Goal: Information Seeking & Learning: Learn about a topic

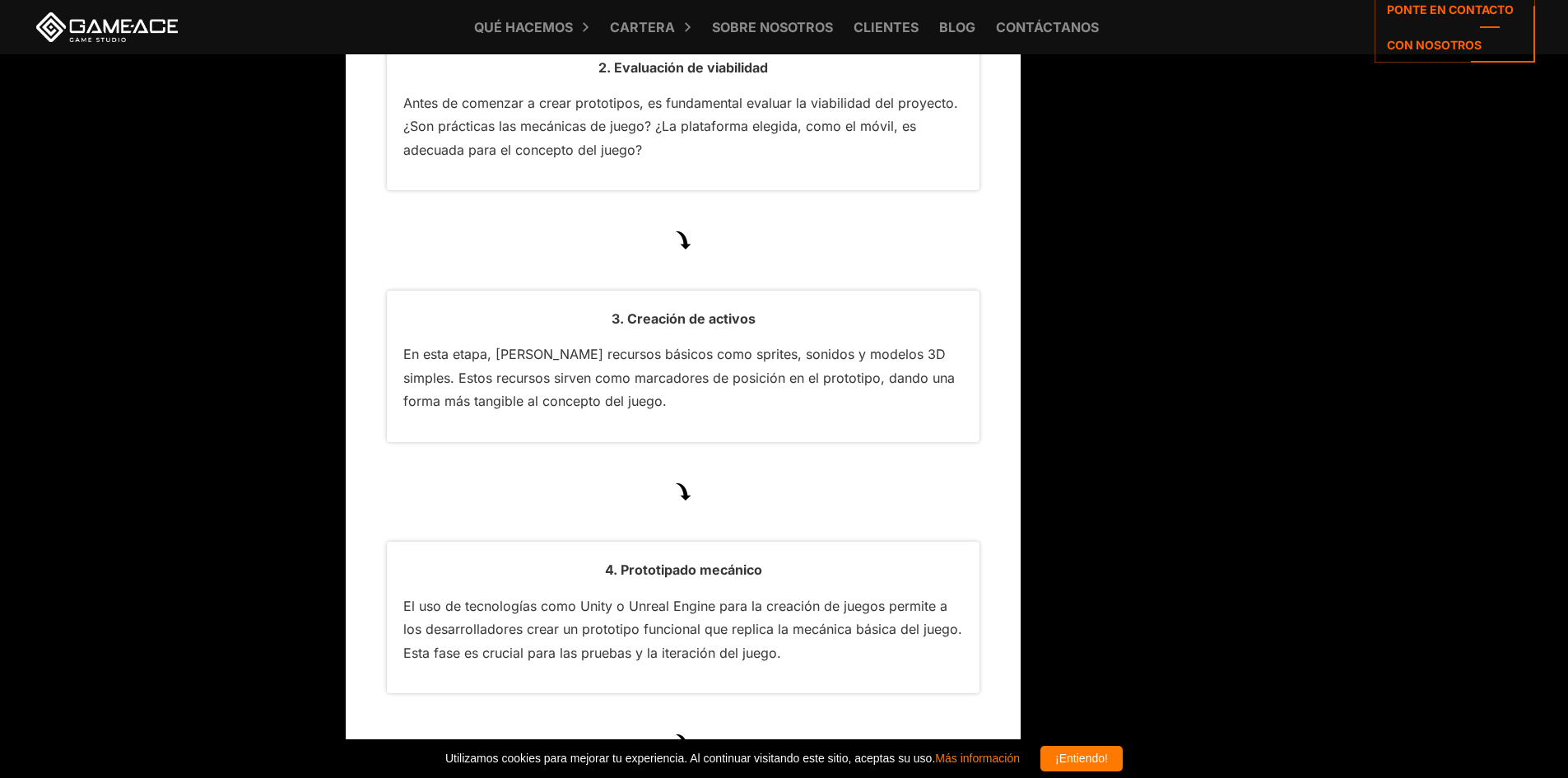
scroll to position [4868, 0]
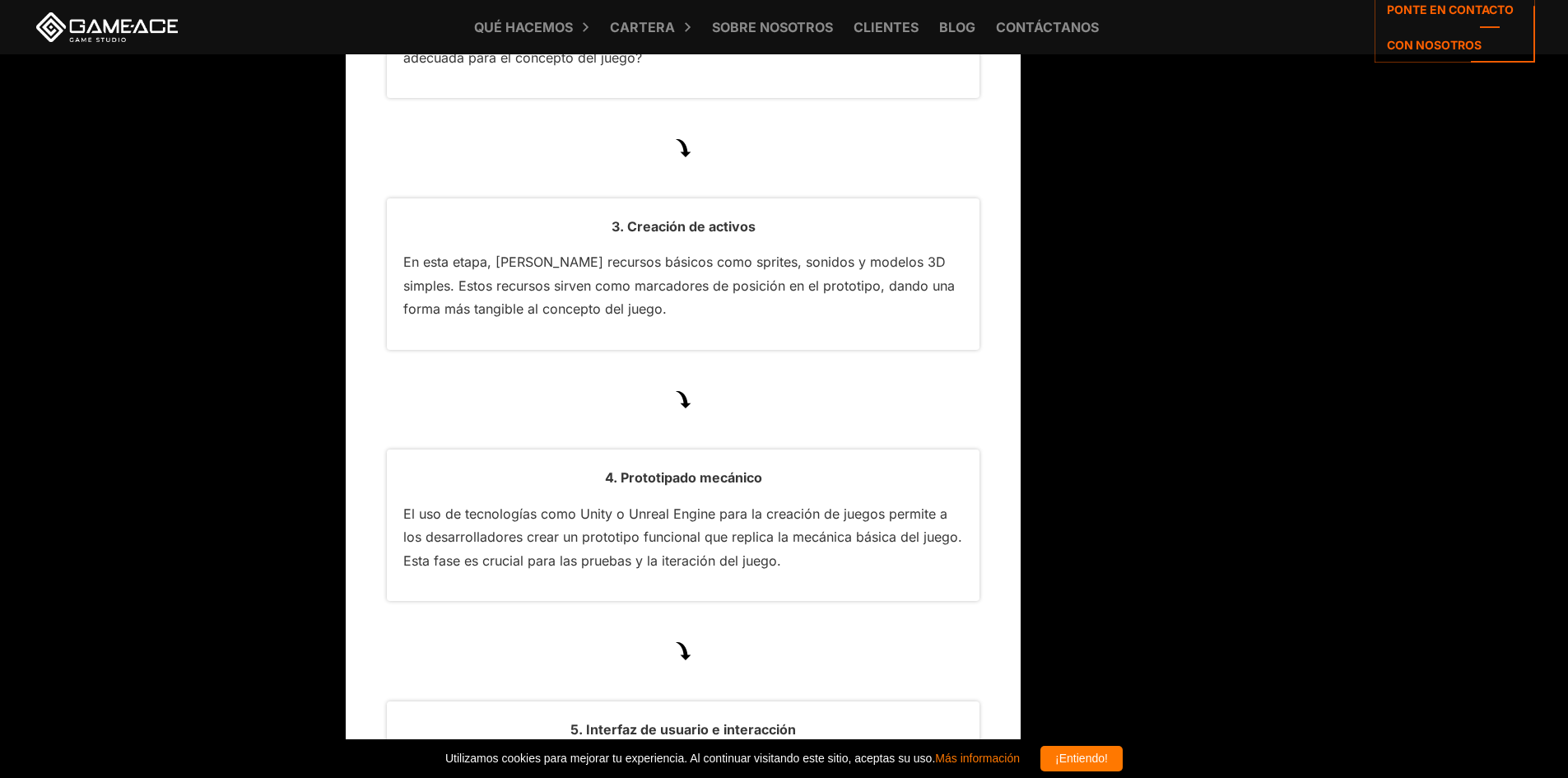
click at [934, 202] on div "3. Creación de activos En esta etapa, [PERSON_NAME] recursos básicos como sprit…" at bounding box center [683, 275] width 593 height 151
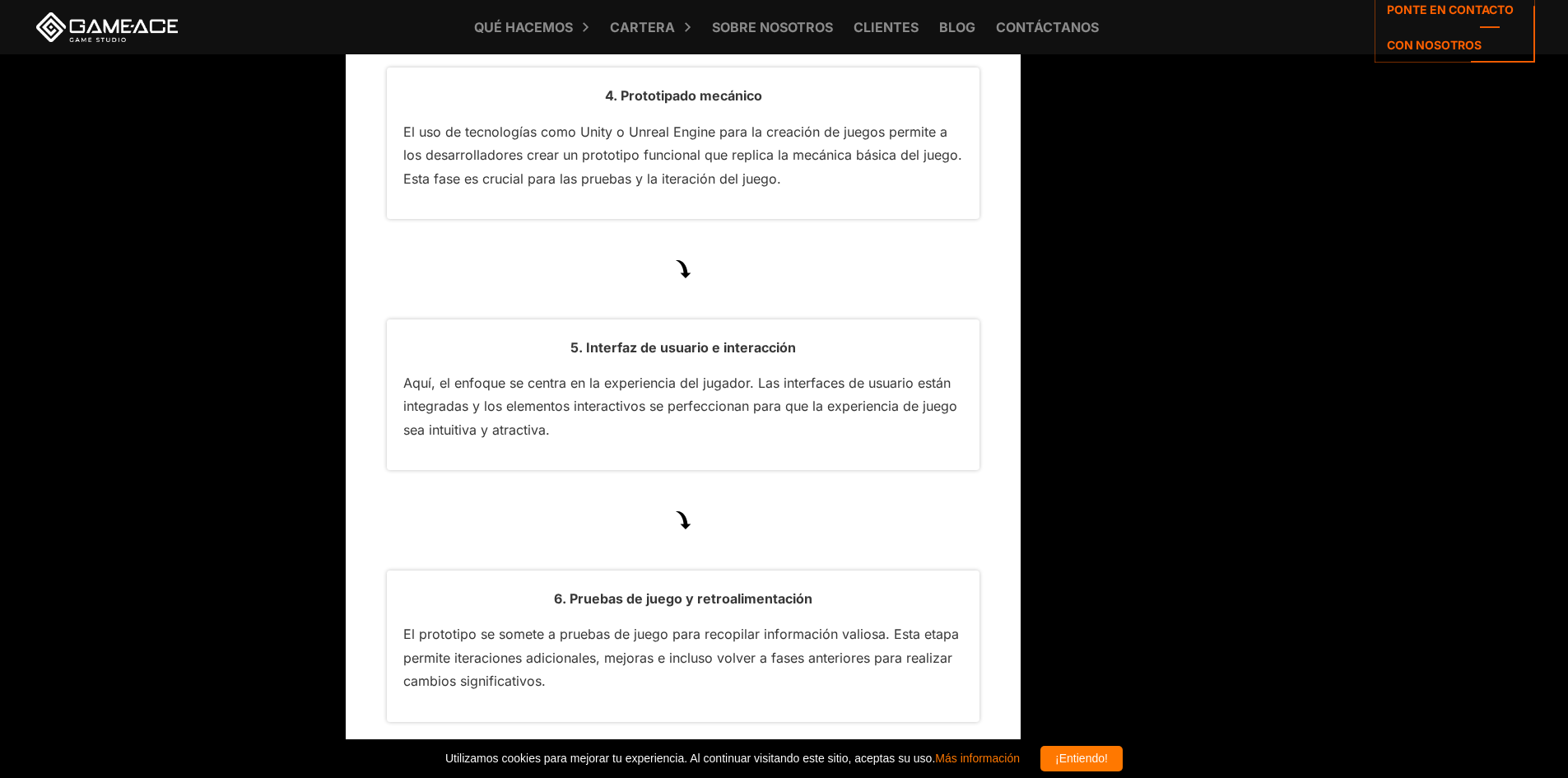
scroll to position [5279, 0]
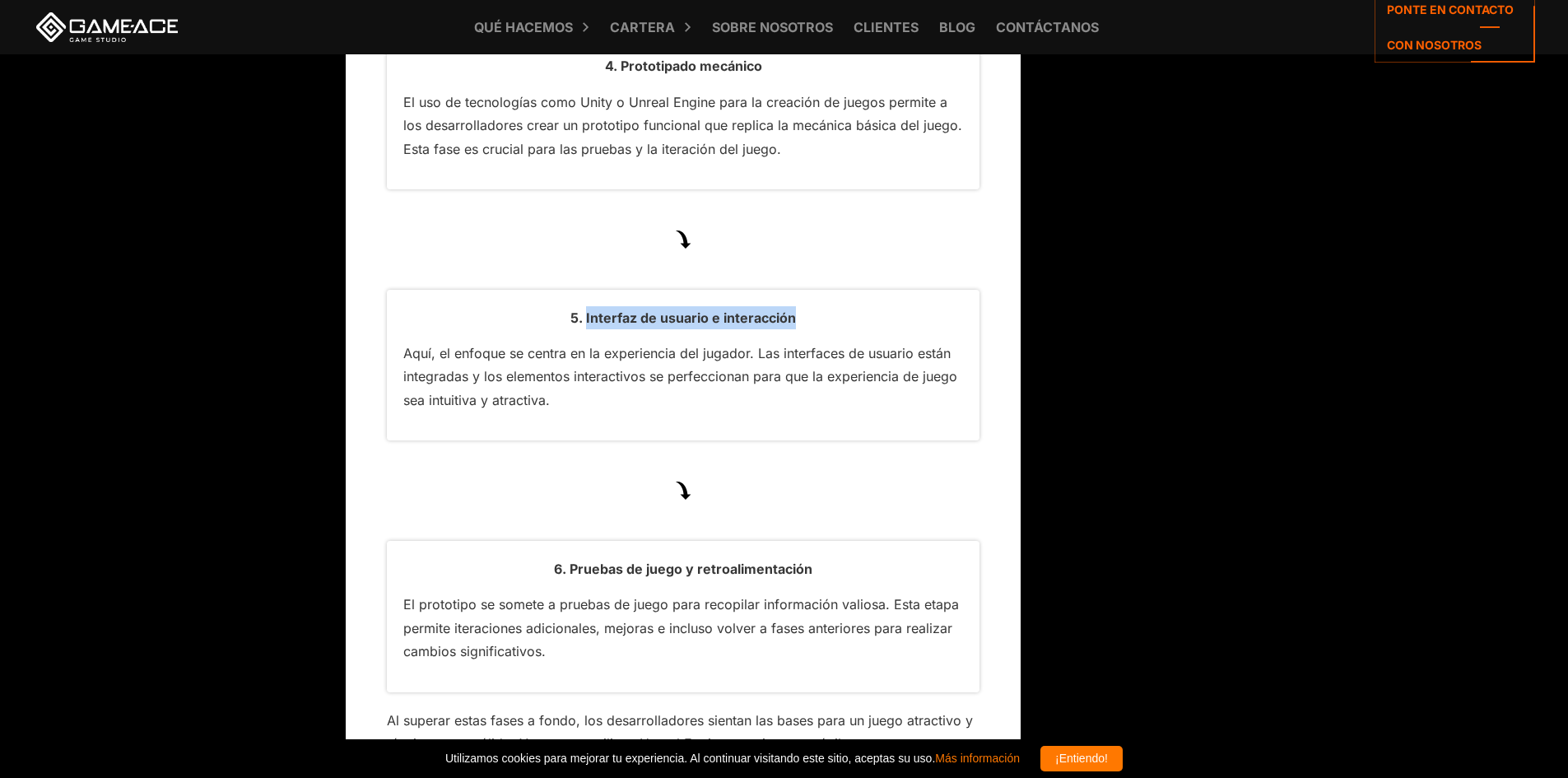
drag, startPoint x: 587, startPoint y: 312, endPoint x: 995, endPoint y: 306, distance: 408.0
copy font "Interfaz de usuario e interacción"
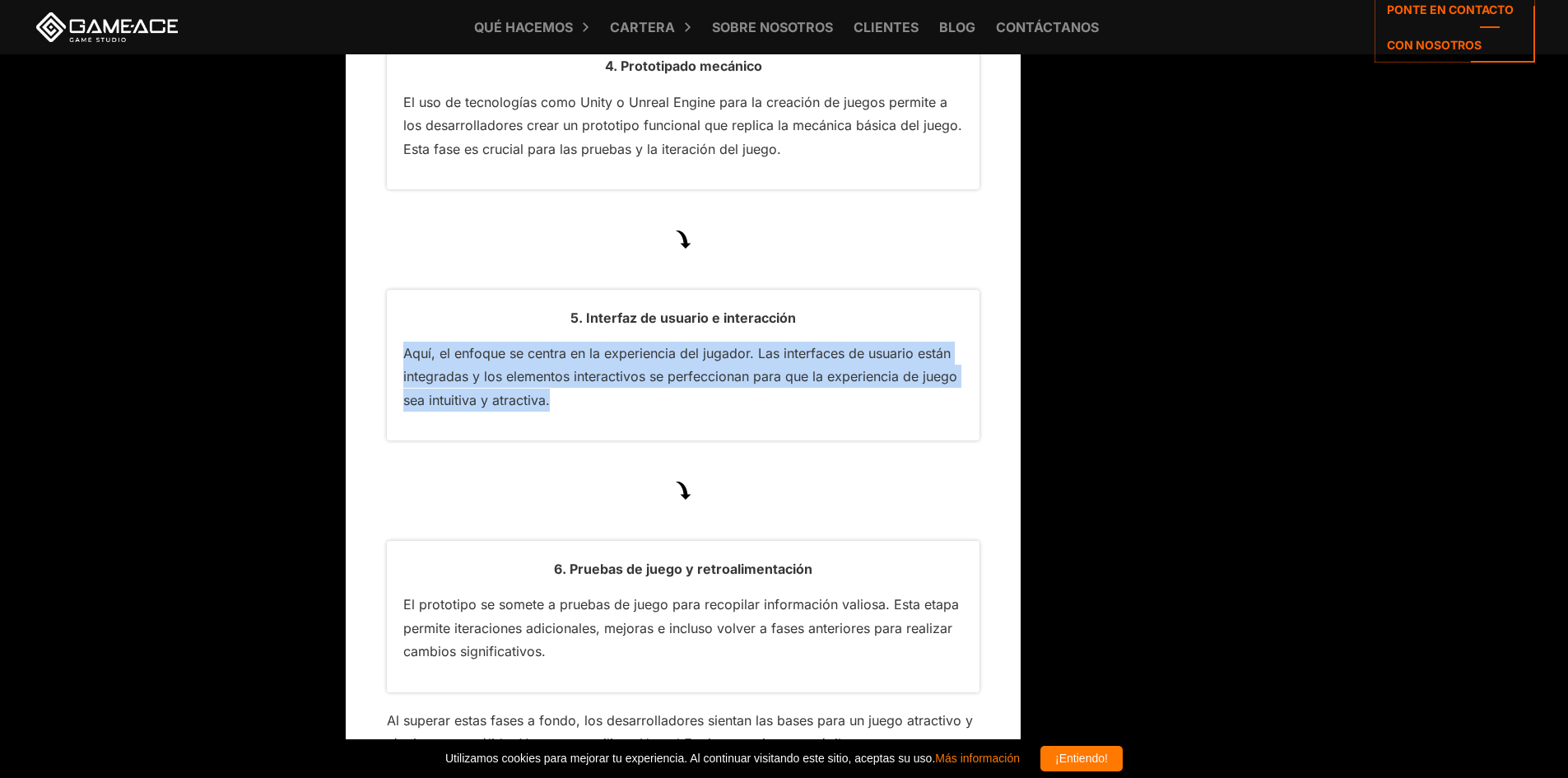
drag, startPoint x: 548, startPoint y: 368, endPoint x: 343, endPoint y: 343, distance: 206.5
click at [799, 395] on p "Aquí, el enfoque se centra en la experiencia del jugador. Las interfaces de usu…" at bounding box center [683, 377] width 560 height 70
drag, startPoint x: 610, startPoint y: 400, endPoint x: 317, endPoint y: 335, distance: 300.1
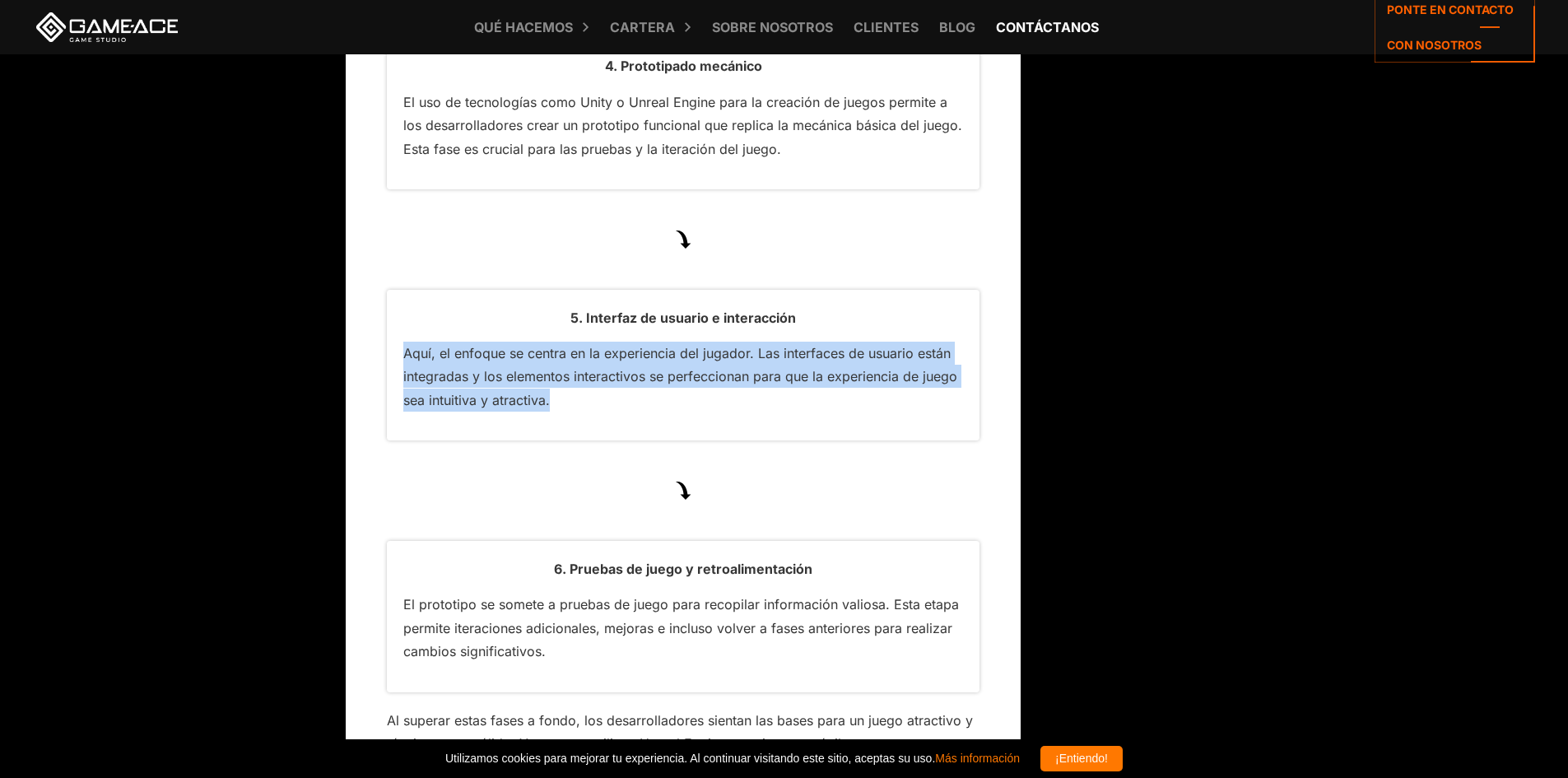
copy font "Aquí, el enfoque se centra en la experiencia del jugador. Las interfaces de usu…"
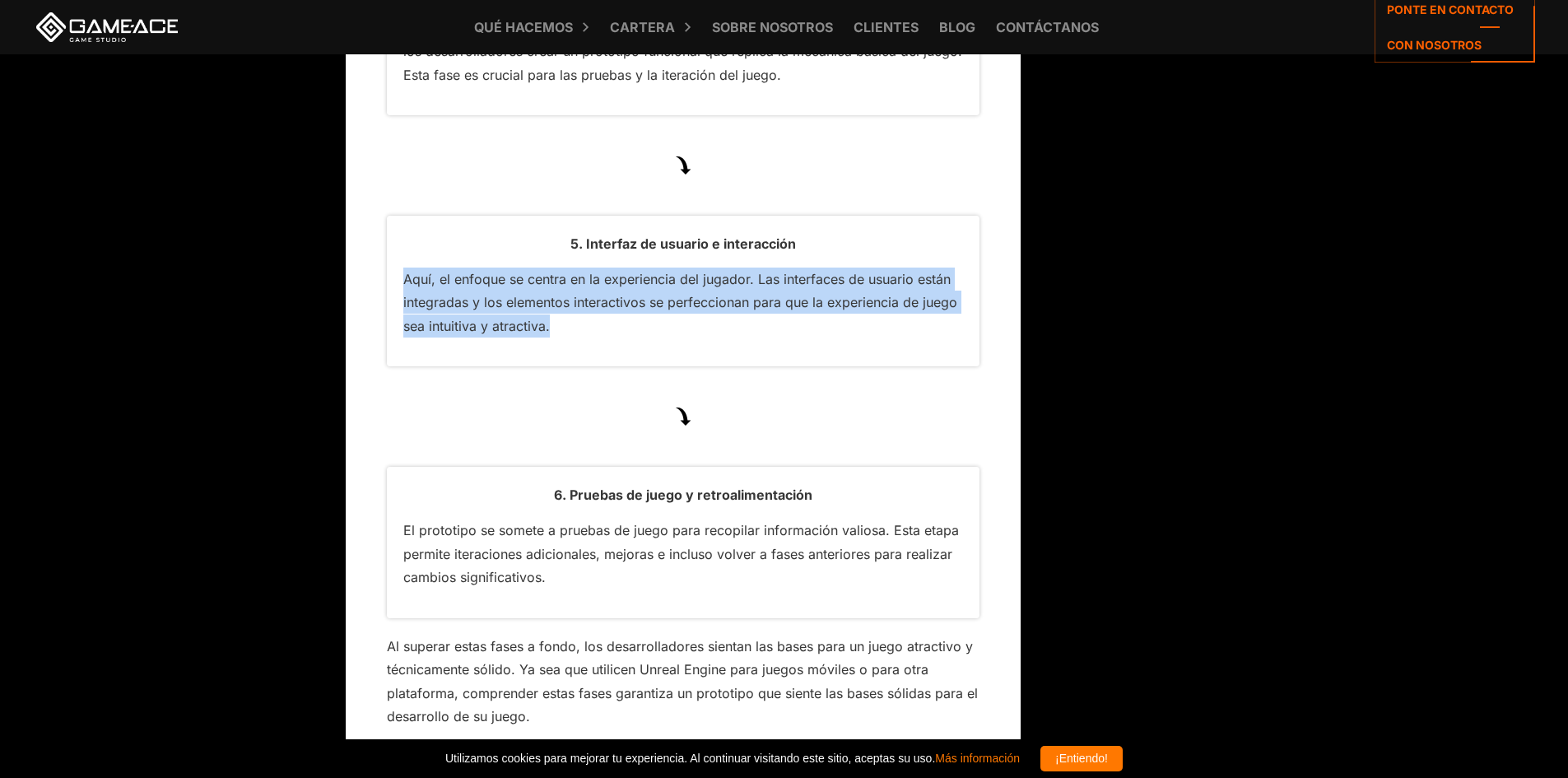
scroll to position [5444, 0]
